Goal: Information Seeking & Learning: Learn about a topic

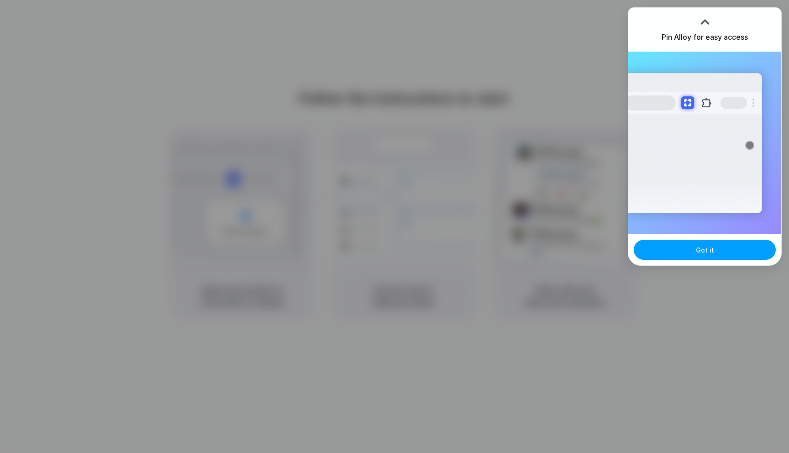
click at [691, 258] on button "Got it" at bounding box center [705, 250] width 142 height 20
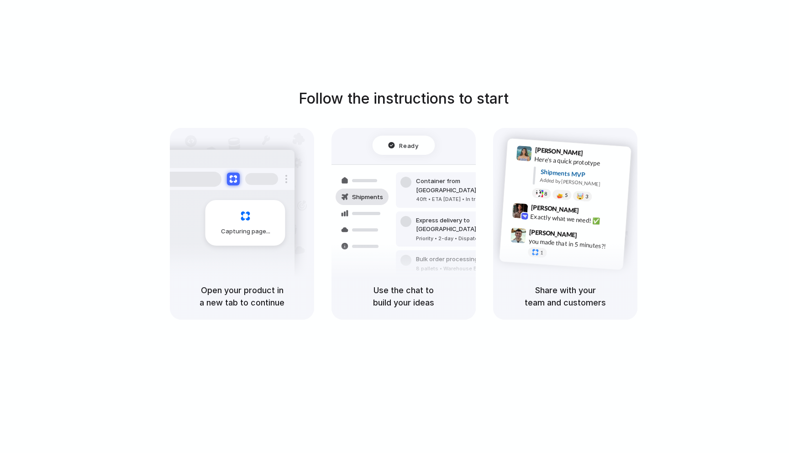
click at [431, 285] on div "Air freight to [GEOGRAPHIC_DATA]" at bounding box center [465, 289] width 99 height 9
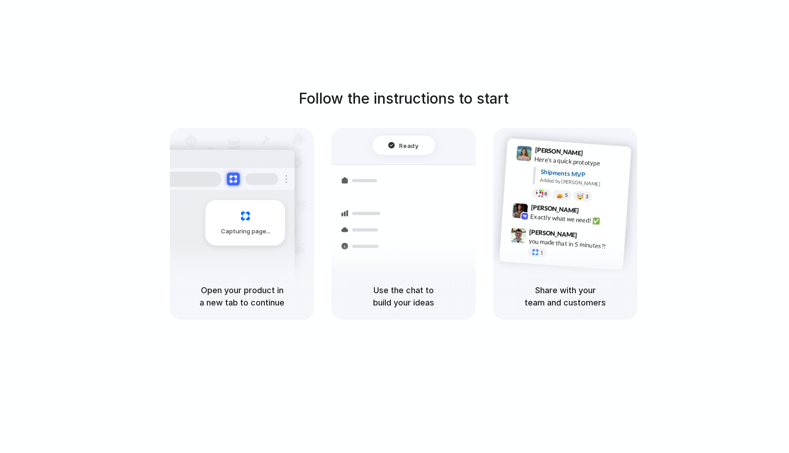
click at [414, 317] on div "Use the chat to build your ideas" at bounding box center [403, 296] width 144 height 47
click at [417, 152] on div "Freight Shipments v1" at bounding box center [386, 148] width 81 height 13
click at [567, 240] on div "you made that in 5 minutes?!" at bounding box center [573, 244] width 91 height 16
click at [558, 304] on h5 "Share with your team and customers" at bounding box center [565, 296] width 122 height 25
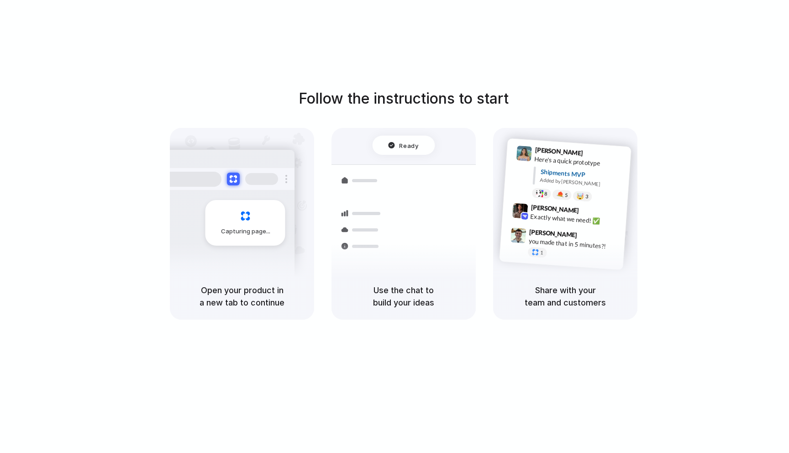
click at [427, 235] on div "Priority • 2-day • Dispatched" at bounding box center [465, 239] width 99 height 8
click at [427, 222] on div "Container from [GEOGRAPHIC_DATA] 40ft • ETA [DATE] • In transit Express deliver…" at bounding box center [437, 264] width 97 height 128
click at [434, 154] on div "Freight Shipments v1" at bounding box center [404, 148] width 116 height 13
click at [394, 226] on div at bounding box center [394, 226] width 0 height 0
